Goal: Task Accomplishment & Management: Check status

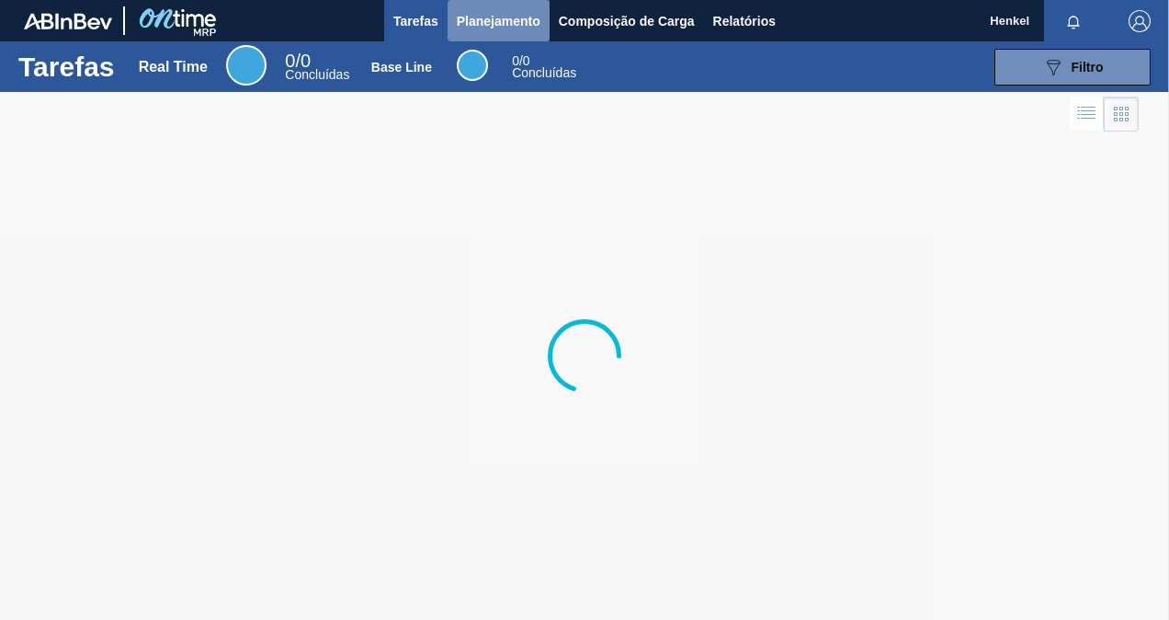
click at [519, 29] on span "Planejamento" at bounding box center [499, 21] width 84 height 22
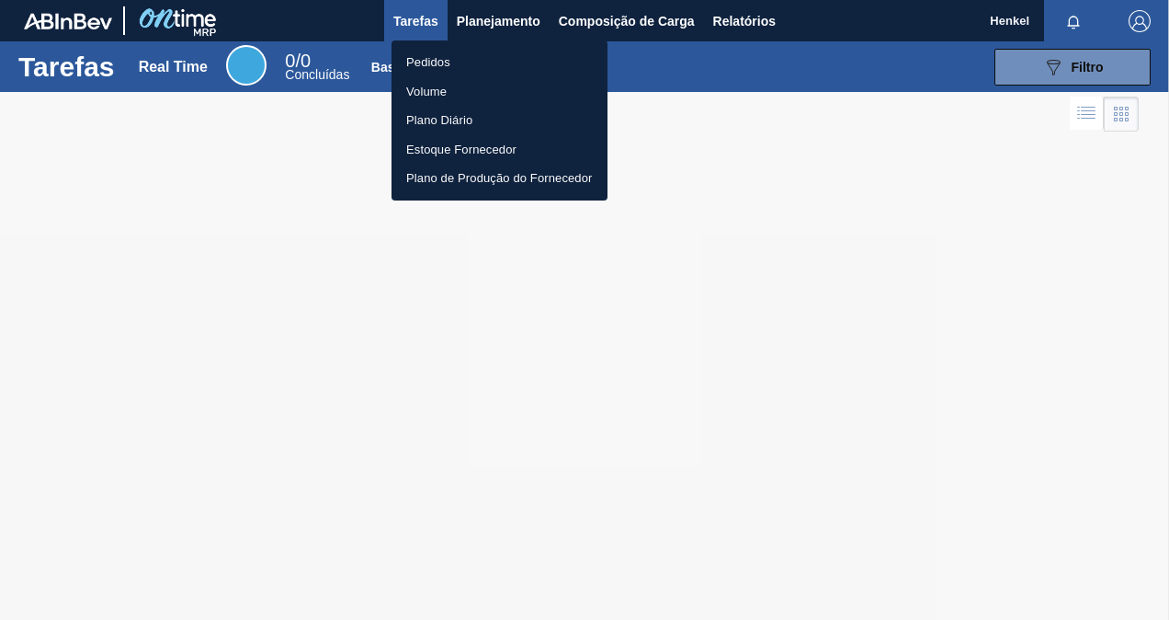
click at [438, 53] on li "Pedidos" at bounding box center [500, 62] width 216 height 29
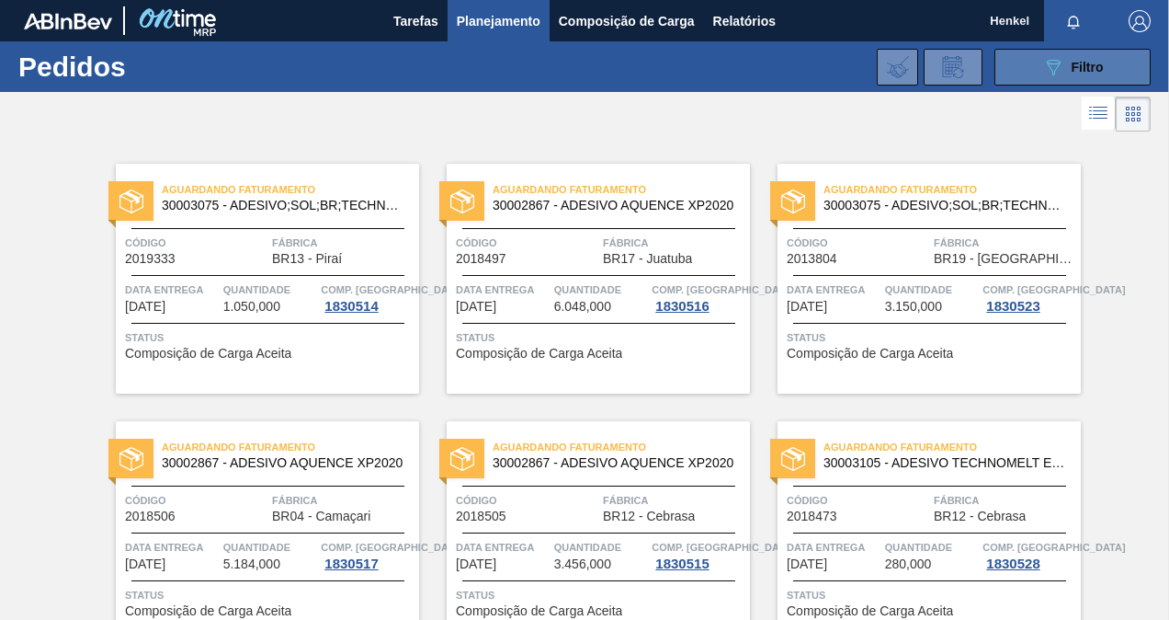
click at [1022, 62] on button "089F7B8B-B2A5-4AFE-B5C0-19BA573D28AC Filtro" at bounding box center [1073, 67] width 156 height 37
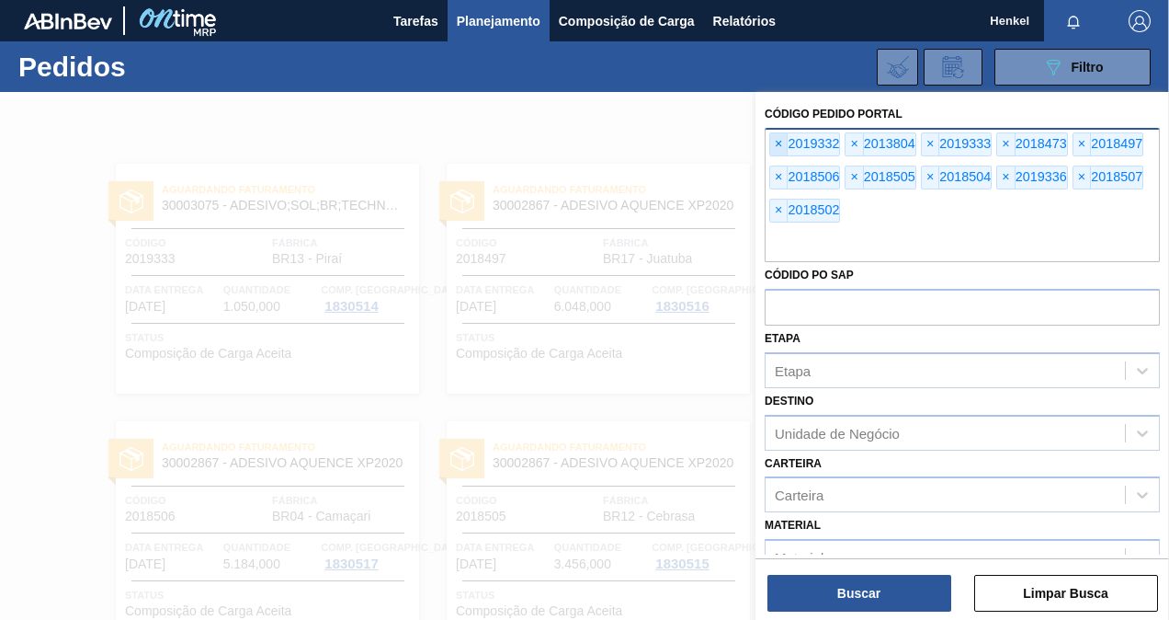
click at [780, 147] on span "×" at bounding box center [778, 144] width 17 height 22
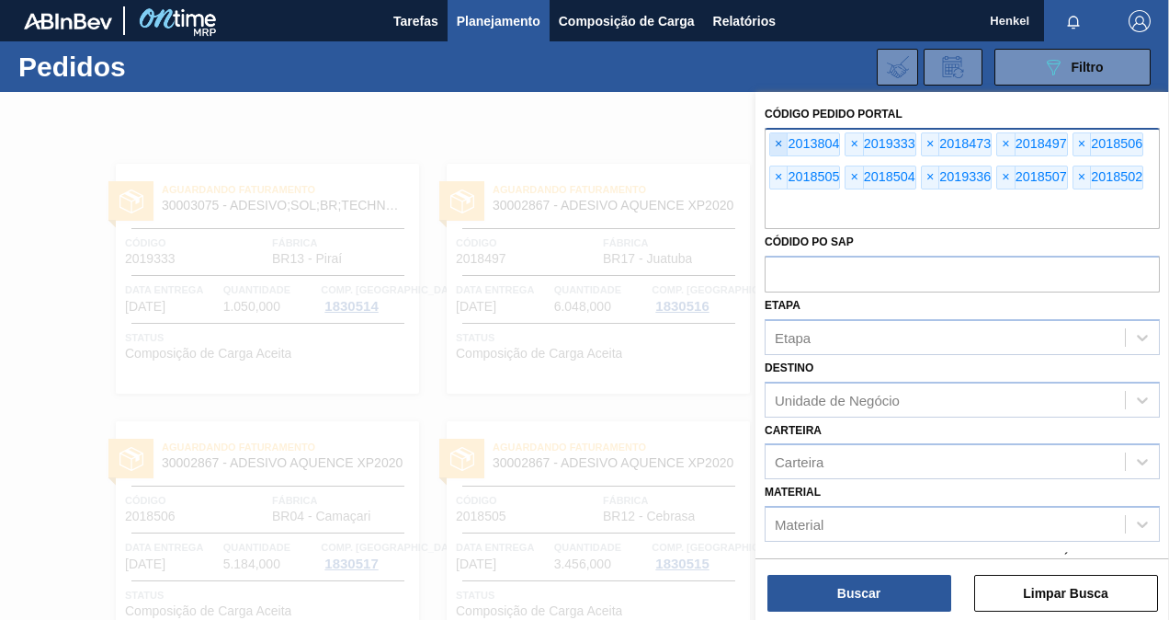
click at [779, 147] on span "×" at bounding box center [778, 144] width 17 height 22
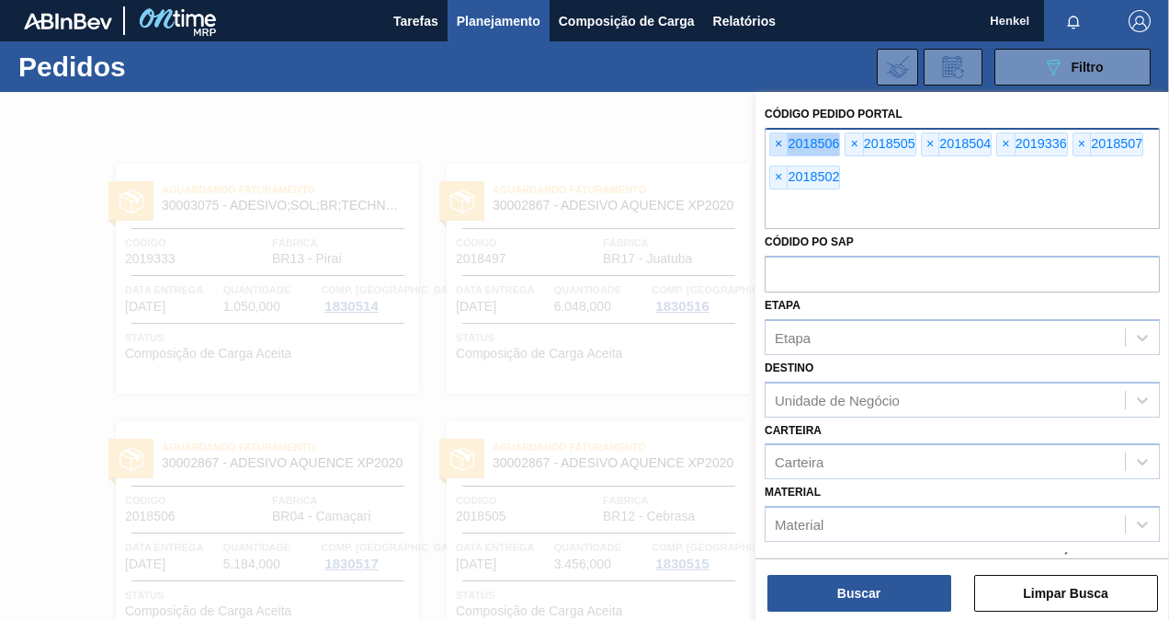
click at [779, 147] on span "×" at bounding box center [778, 144] width 17 height 22
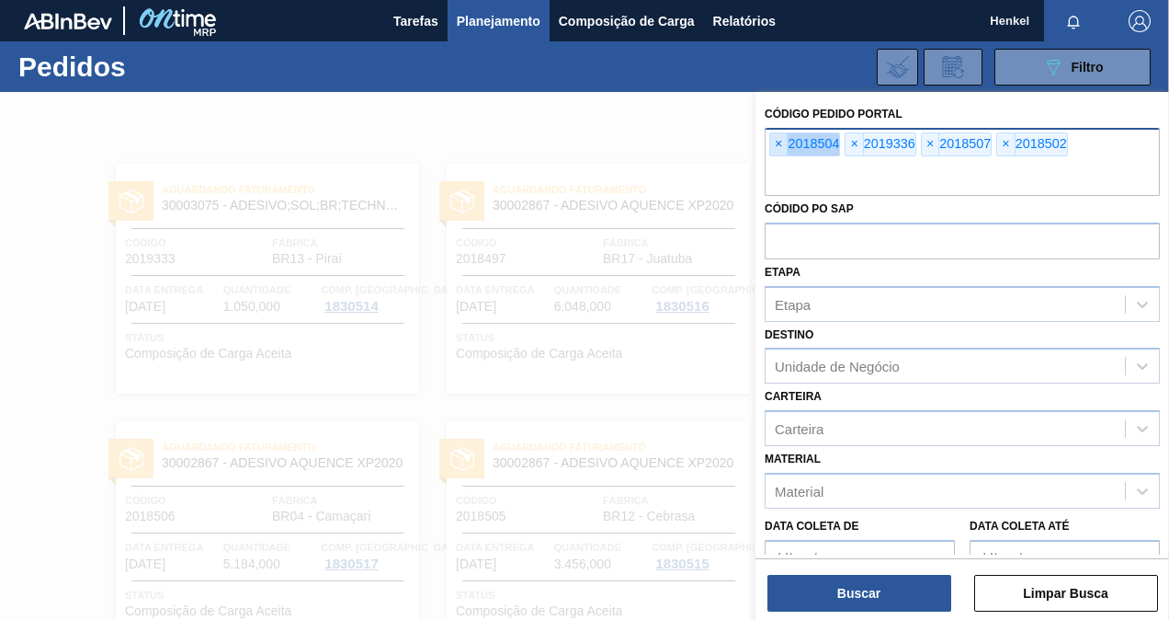
click at [779, 147] on span "×" at bounding box center [778, 144] width 17 height 22
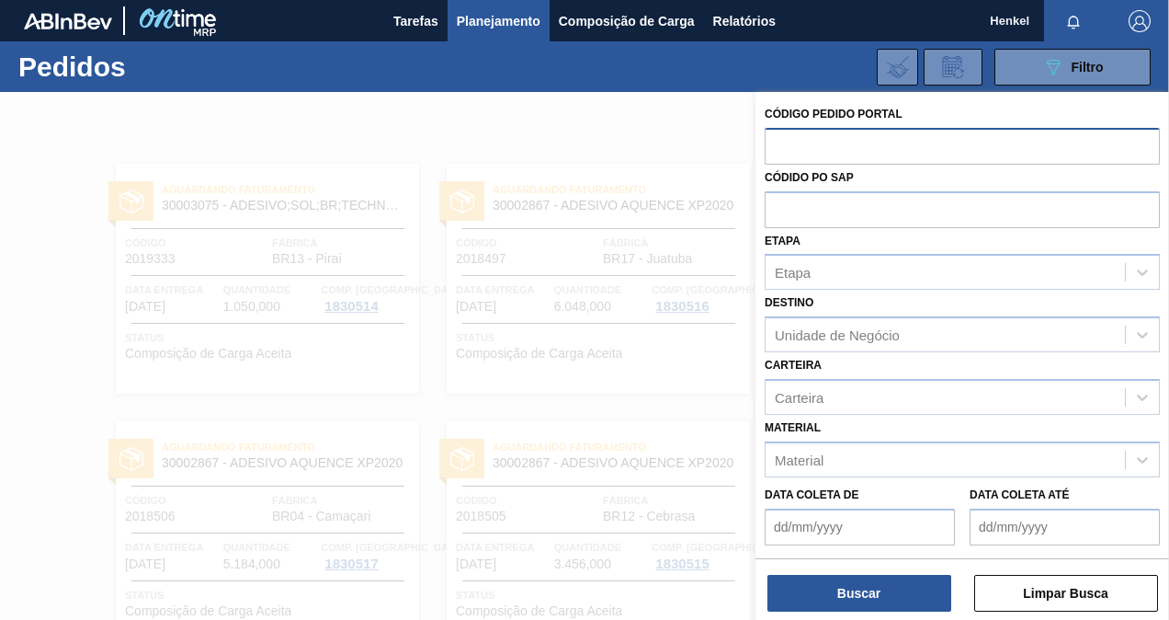
click at [779, 147] on input "text" at bounding box center [962, 145] width 395 height 35
paste input "text"
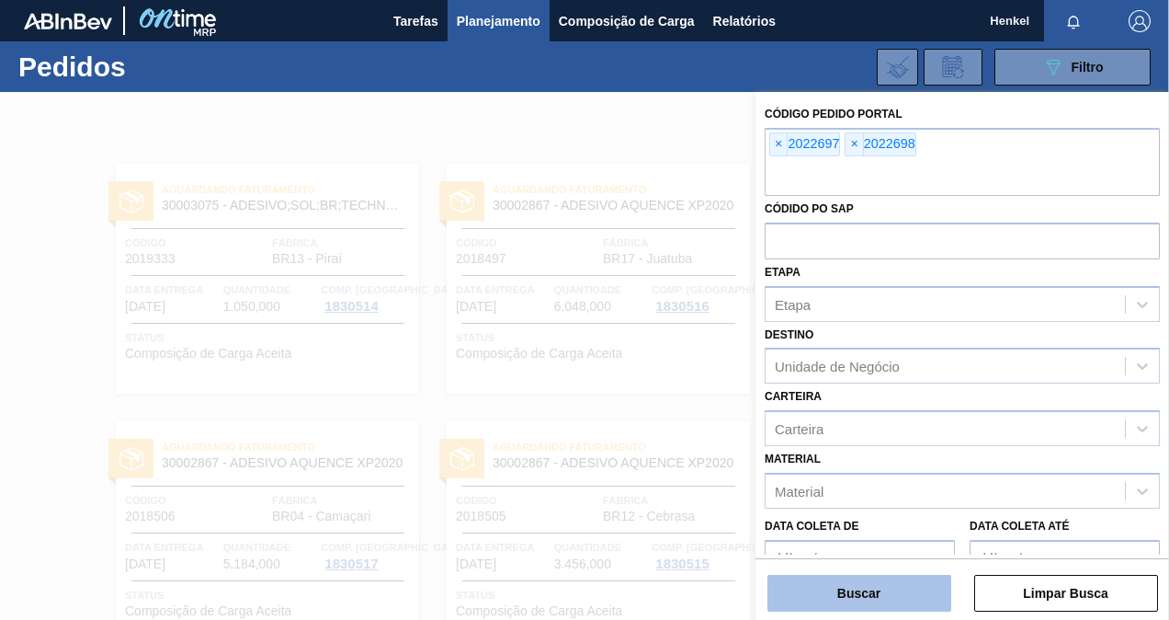
click at [861, 584] on button "Buscar" at bounding box center [860, 593] width 184 height 37
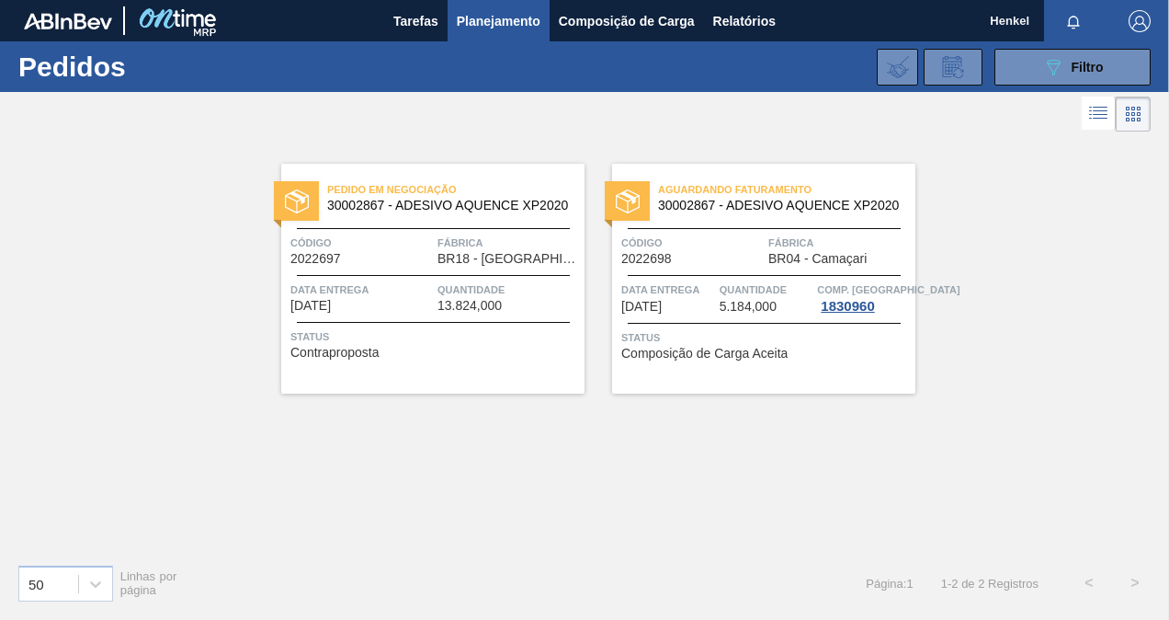
click at [408, 304] on div "Data entrega 18/09/2025" at bounding box center [362, 296] width 143 height 32
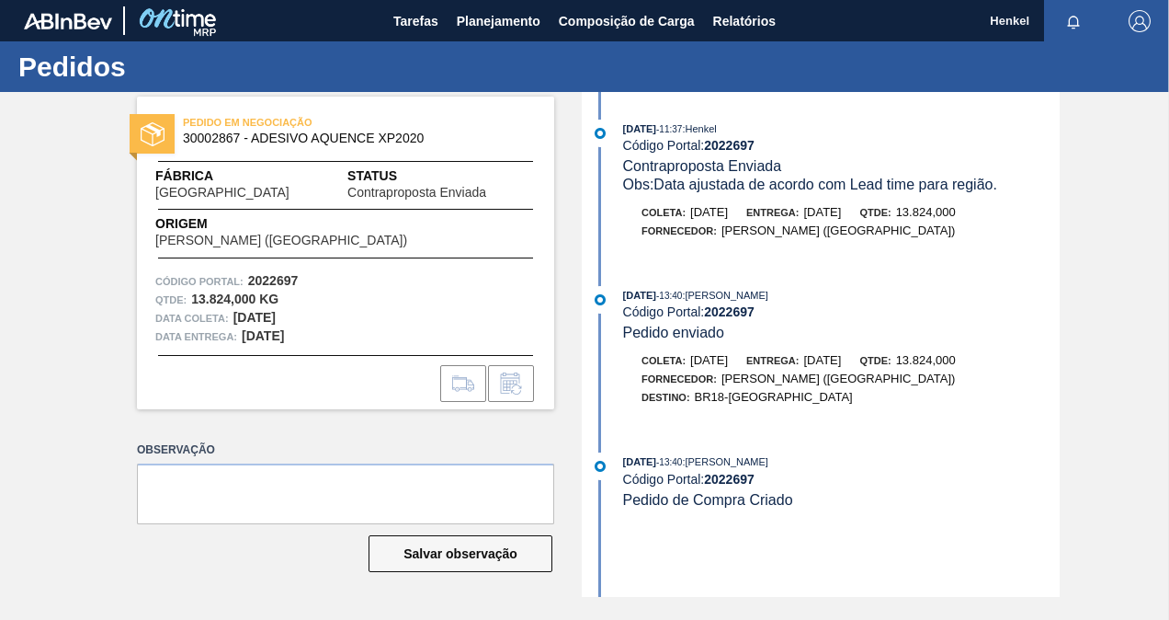
click at [280, 279] on strong "2022697" at bounding box center [273, 280] width 51 height 15
copy strong "2022697"
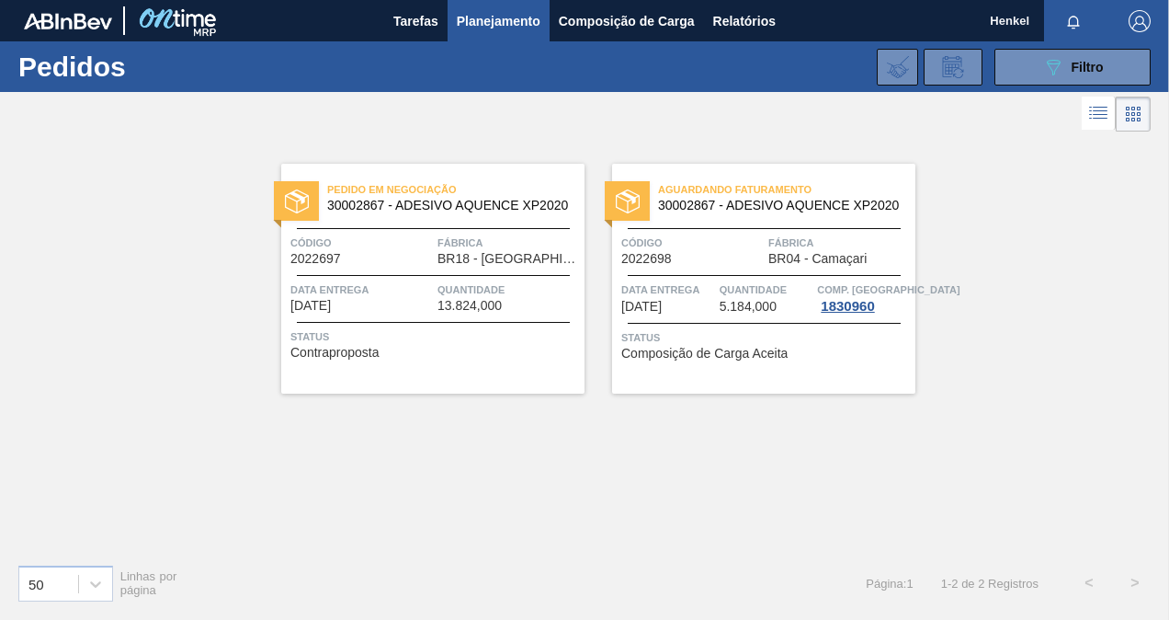
click at [738, 287] on span "Quantidade" at bounding box center [767, 289] width 94 height 18
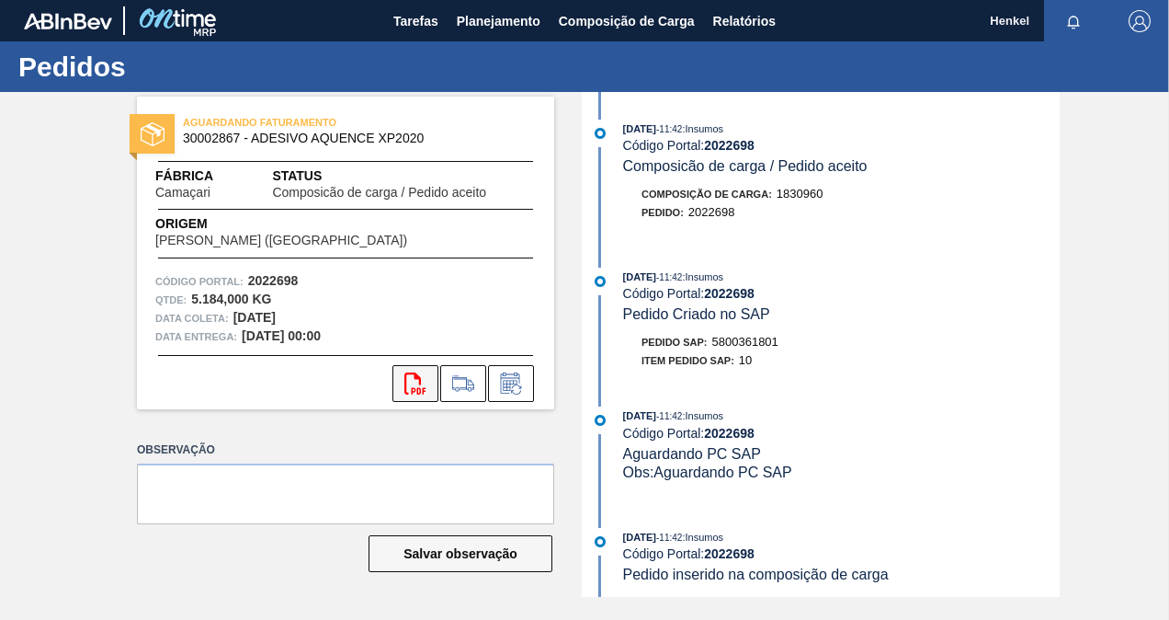
click at [406, 396] on button "svg{fill:#ff0000}" at bounding box center [416, 383] width 46 height 37
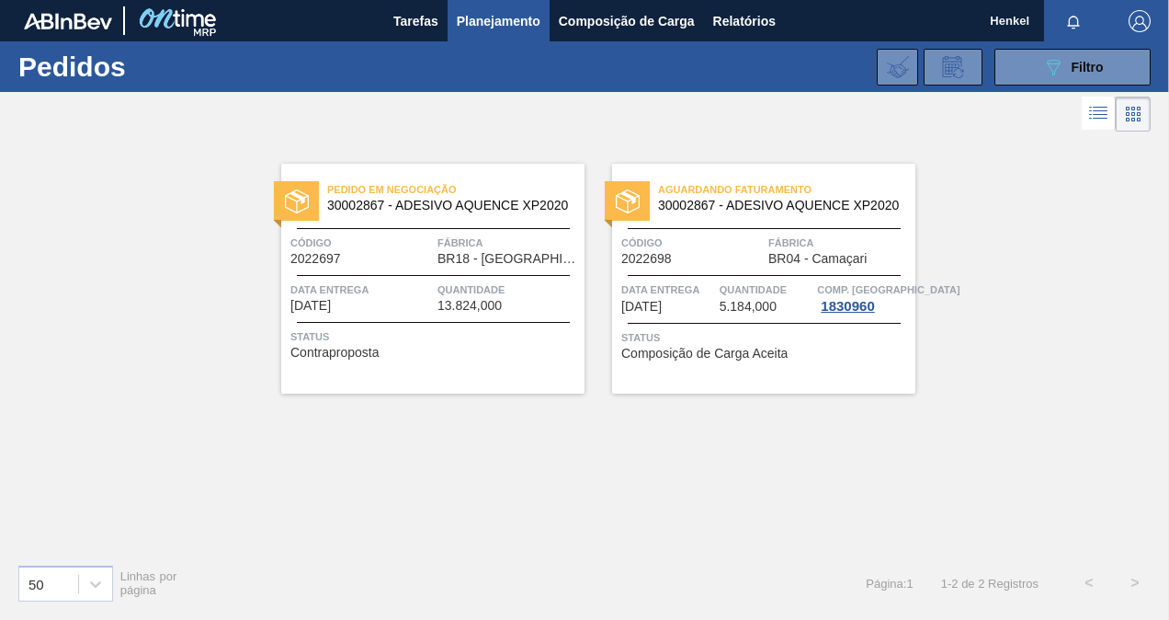
click at [867, 519] on div "Pedido em Negociação 30002867 - ADESIVO AQUENCE XP2020 Código 2022697 Fábrica B…" at bounding box center [584, 342] width 1169 height 413
click at [462, 362] on div "Pedido em Negociação 30002867 - ADESIVO AQUENCE XP2020 Código 2022697 Fábrica B…" at bounding box center [432, 279] width 303 height 230
